Goal: Task Accomplishment & Management: Use online tool/utility

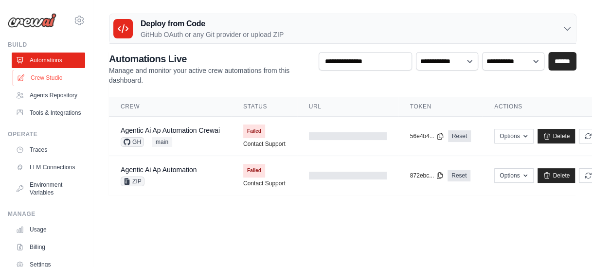
click at [53, 74] on link "Crew Studio" at bounding box center [50, 78] width 74 height 16
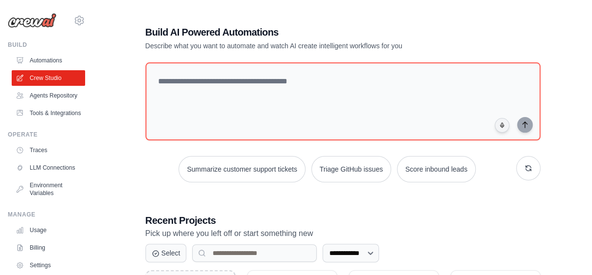
scroll to position [117, 0]
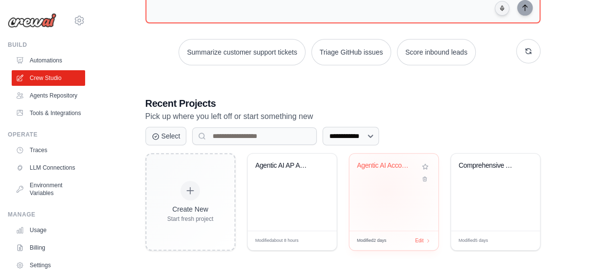
click at [386, 188] on div "Agentic AI Accounts Payable Automat..." at bounding box center [393, 191] width 89 height 77
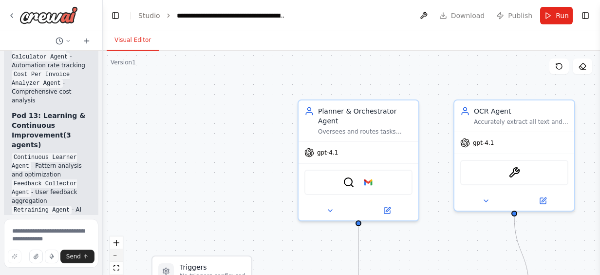
click at [119, 253] on button "zoom out" at bounding box center [116, 255] width 13 height 13
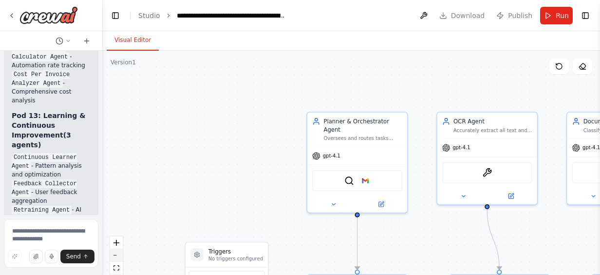
scroll to position [20557, 0]
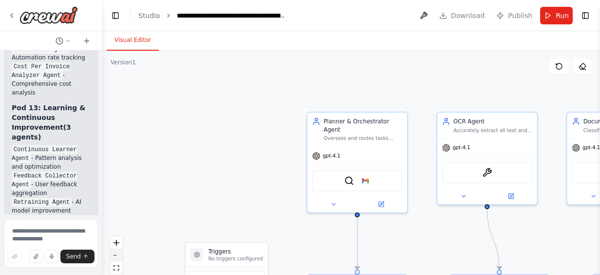
click at [119, 253] on button "zoom out" at bounding box center [116, 255] width 13 height 13
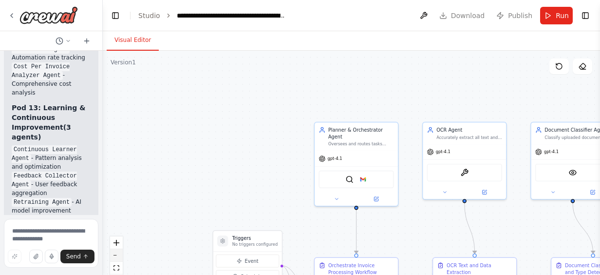
click at [119, 253] on button "zoom out" at bounding box center [116, 255] width 13 height 13
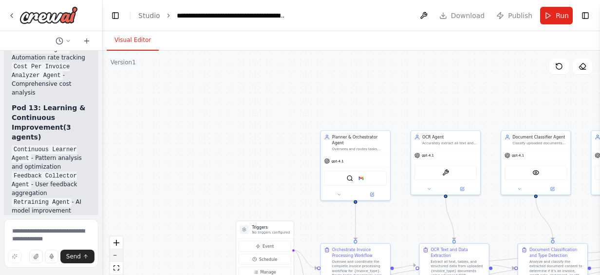
click at [119, 253] on button "zoom out" at bounding box center [116, 255] width 13 height 13
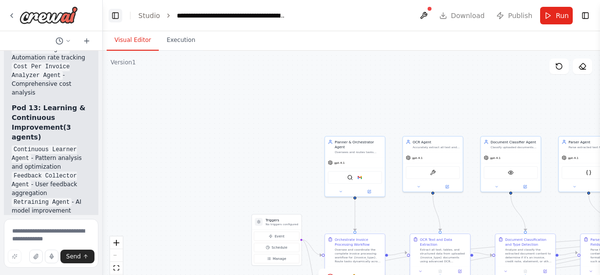
click at [116, 18] on button "Toggle Left Sidebar" at bounding box center [116, 16] width 14 height 14
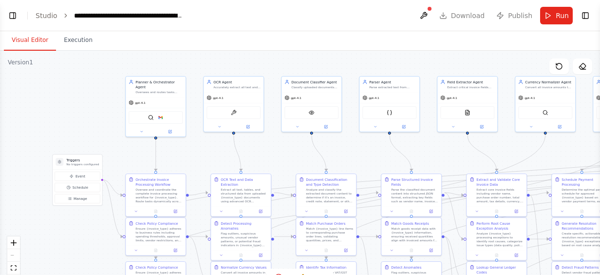
drag, startPoint x: 134, startPoint y: 114, endPoint x: 38, endPoint y: 55, distance: 113.5
click at [38, 55] on div ".deletable-edge-delete-btn { width: 20px; height: 20px; border: 0px solid #ffff…" at bounding box center [300, 172] width 600 height 243
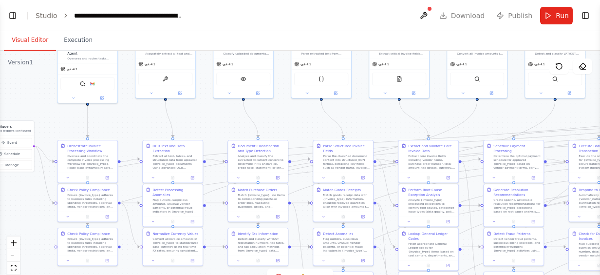
drag, startPoint x: 77, startPoint y: 110, endPoint x: 1, endPoint y: 67, distance: 87.2
click at [1, 67] on div ".deletable-edge-delete-btn { width: 20px; height: 20px; border: 0px solid #ffff…" at bounding box center [300, 172] width 600 height 243
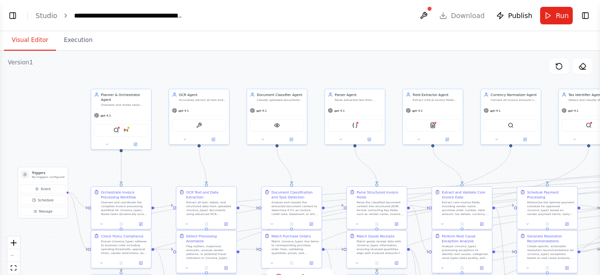
drag, startPoint x: 274, startPoint y: 112, endPoint x: 316, endPoint y: 170, distance: 71.5
click at [316, 170] on div ".deletable-edge-delete-btn { width: 20px; height: 20px; border: 0px solid #ffff…" at bounding box center [300, 172] width 600 height 243
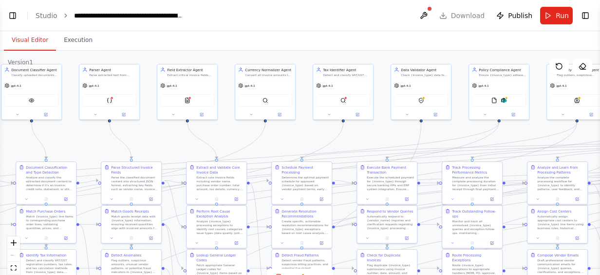
drag, startPoint x: 199, startPoint y: 69, endPoint x: -2, endPoint y: 56, distance: 200.9
click at [0, 56] on html "Hello! I'm the CrewAI assistant. What kind of automation do you want to build? …" at bounding box center [300, 137] width 600 height 275
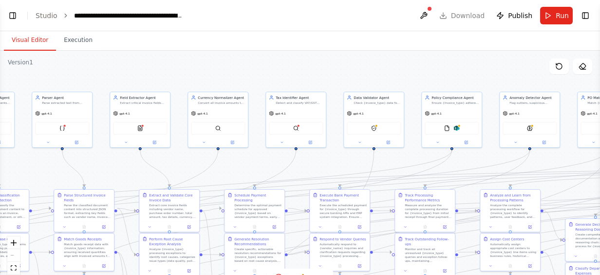
drag, startPoint x: 382, startPoint y: 142, endPoint x: 335, endPoint y: 162, distance: 51.1
click at [335, 162] on div ".deletable-edge-delete-btn { width: 20px; height: 20px; border: 0px solid #ffff…" at bounding box center [300, 172] width 600 height 243
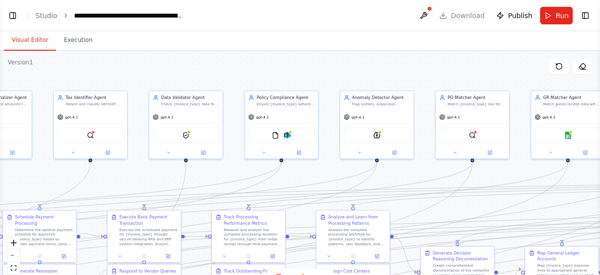
drag, startPoint x: 435, startPoint y: 159, endPoint x: 233, endPoint y: 176, distance: 202.8
click at [233, 176] on div ".deletable-edge-delete-btn { width: 20px; height: 20px; border: 0px solid #ffff…" at bounding box center [300, 172] width 600 height 243
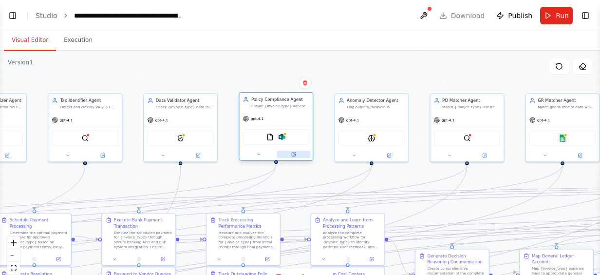
click at [294, 154] on icon at bounding box center [294, 153] width 3 height 3
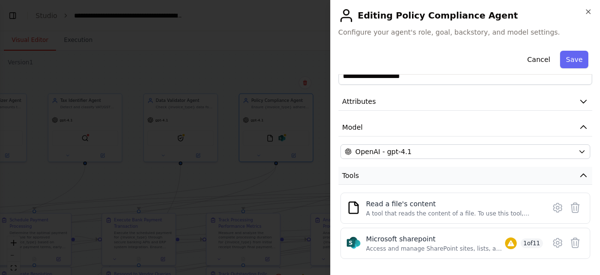
scroll to position [99, 0]
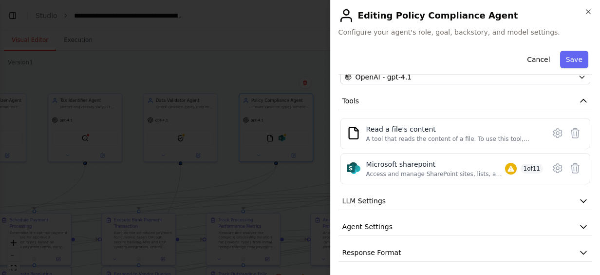
click at [420, 189] on div "**********" at bounding box center [465, 104] width 254 height 314
click at [421, 197] on button "LLM Settings" at bounding box center [465, 201] width 254 height 18
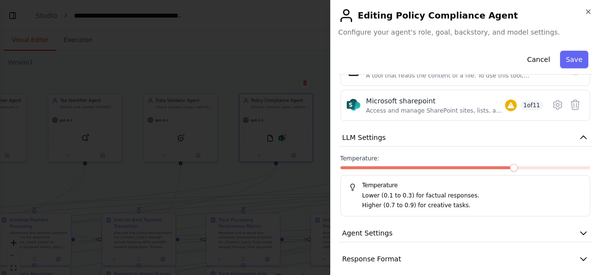
scroll to position [169, 0]
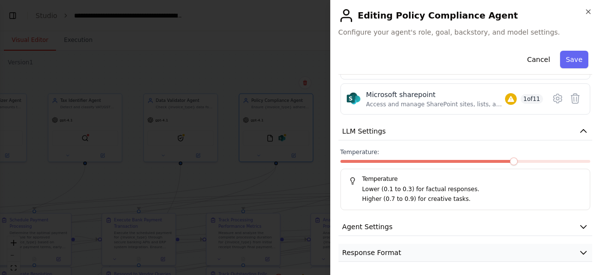
click at [375, 247] on span "Response Format" at bounding box center [371, 252] width 59 height 10
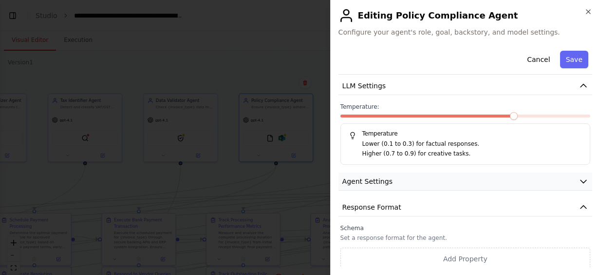
click at [385, 185] on button "Agent Settings" at bounding box center [465, 181] width 254 height 18
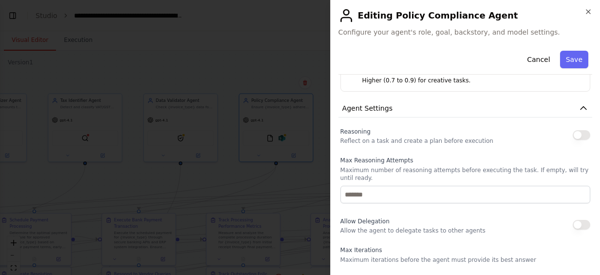
scroll to position [297, 0]
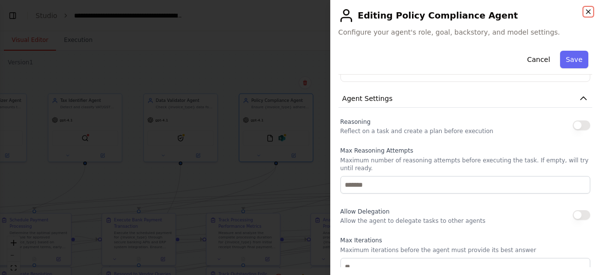
click at [591, 9] on icon "button" at bounding box center [588, 12] width 8 height 8
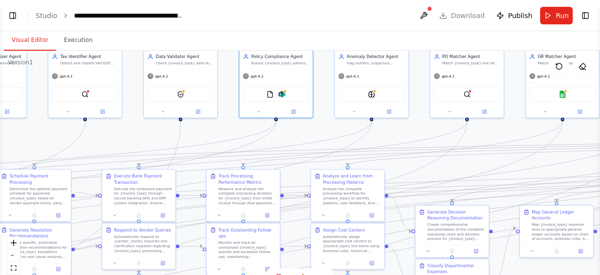
drag, startPoint x: 298, startPoint y: 184, endPoint x: 297, endPoint y: 139, distance: 44.3
click at [297, 139] on div ".deletable-edge-delete-btn { width: 20px; height: 20px; border: 0px solid #ffff…" at bounding box center [300, 172] width 600 height 243
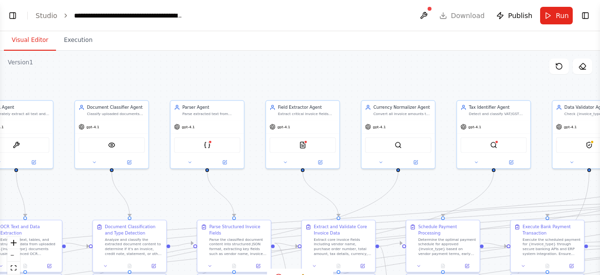
drag, startPoint x: 211, startPoint y: 131, endPoint x: 621, endPoint y: 175, distance: 411.8
click at [599, 175] on html "Hello! I'm the CrewAI assistant. What kind of automation do you want to build? …" at bounding box center [300, 137] width 600 height 275
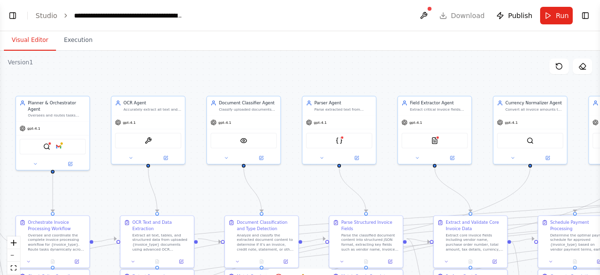
drag, startPoint x: 142, startPoint y: 191, endPoint x: 274, endPoint y: 193, distance: 131.9
click at [274, 193] on div ".deletable-edge-delete-btn { width: 20px; height: 20px; border: 0px solid #ffff…" at bounding box center [300, 172] width 600 height 243
click at [11, 16] on button "Toggle Left Sidebar" at bounding box center [13, 16] width 14 height 14
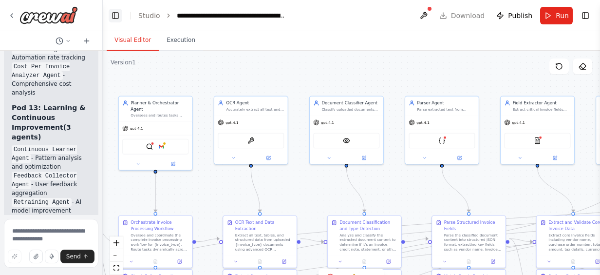
click at [119, 15] on button "Toggle Left Sidebar" at bounding box center [116, 16] width 14 height 14
